Goal: Task Accomplishment & Management: Manage account settings

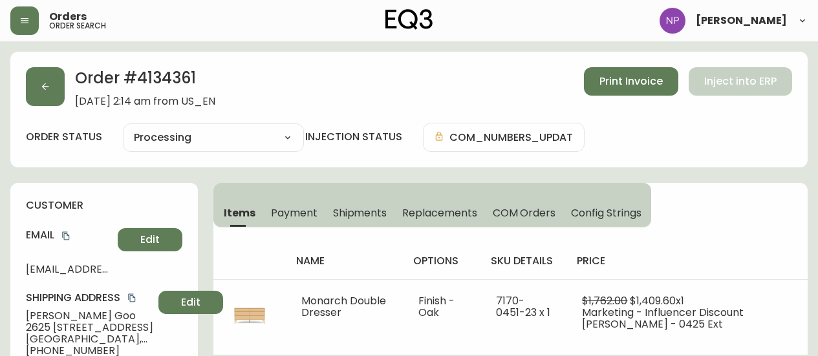
select select "PROCESSING"
click at [45, 109] on div "Order # 4134361 [DATE] 2:14 am from US_EN Print Invoice Inject into ERP order s…" at bounding box center [409, 110] width 798 height 116
click at [41, 99] on button "button" at bounding box center [45, 86] width 39 height 39
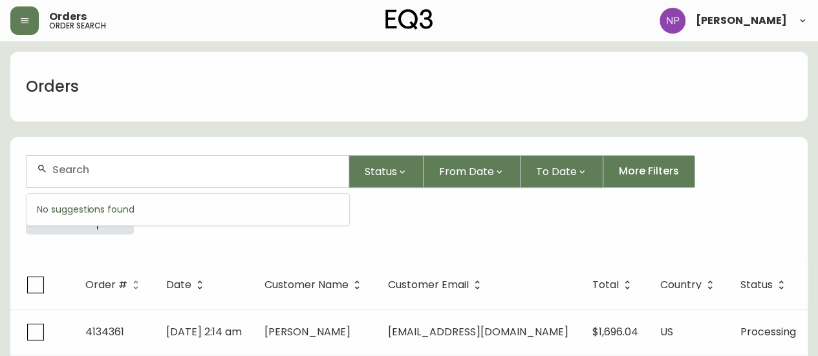
click at [102, 168] on input "text" at bounding box center [195, 170] width 286 height 12
type input "4134288"
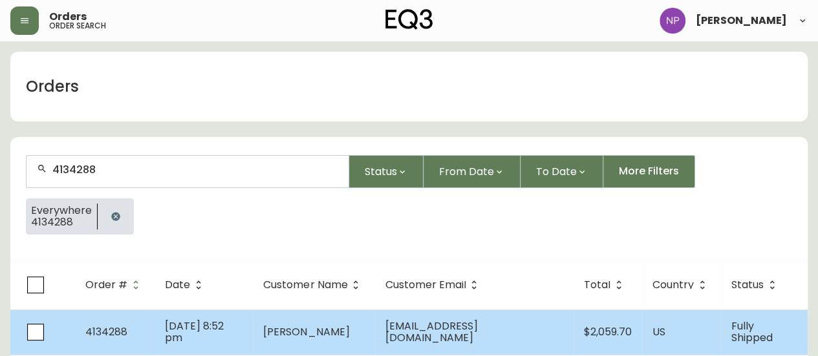
click at [224, 326] on span "[DATE] 8:52 pm" at bounding box center [194, 332] width 59 height 27
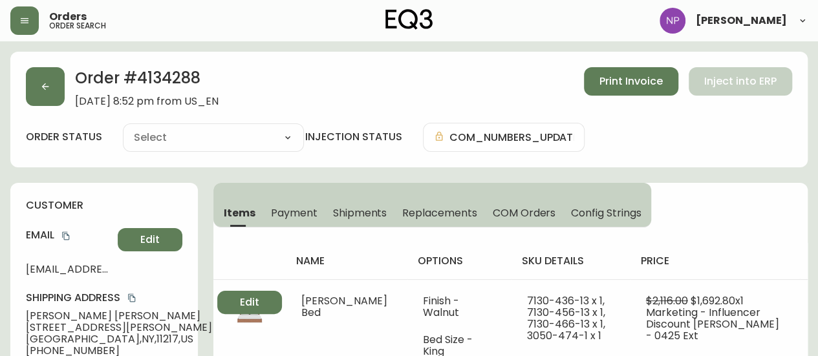
type input "Fully Shipped"
select select "FULLY_SHIPPED"
